Goal: Task Accomplishment & Management: Manage account settings

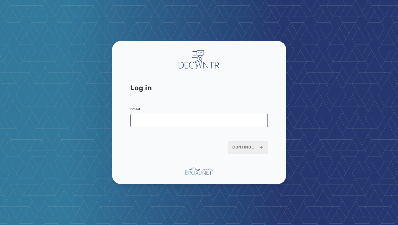
click at [197, 122] on input "Email" at bounding box center [199, 121] width 138 height 14
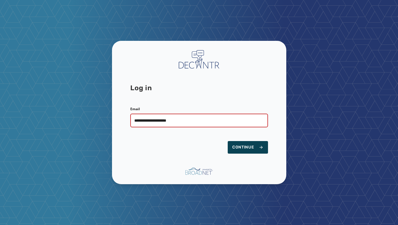
type input "**********"
click at [255, 147] on span "Continue" at bounding box center [247, 147] width 31 height 6
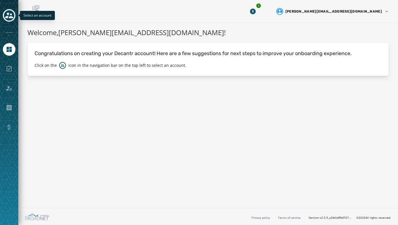
click at [7, 11] on icon "Toggle account select drawer" at bounding box center [9, 15] width 8 height 8
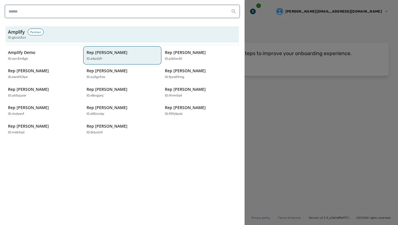
click at [96, 58] on p "ID: a4pdijfr" at bounding box center [94, 59] width 16 height 5
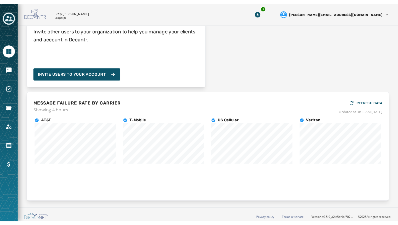
scroll to position [63, 0]
